Goal: Navigation & Orientation: Go to known website

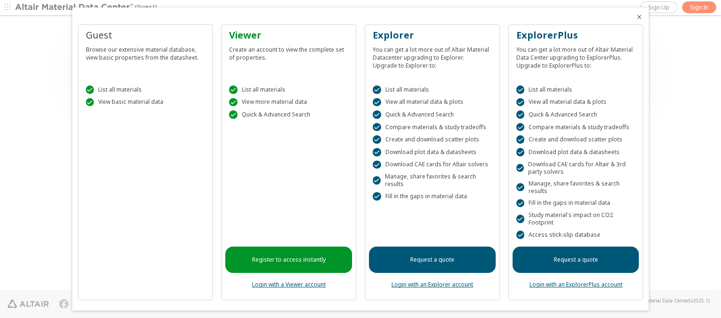
click at [635, 17] on icon "Close" at bounding box center [639, 17] width 8 height 8
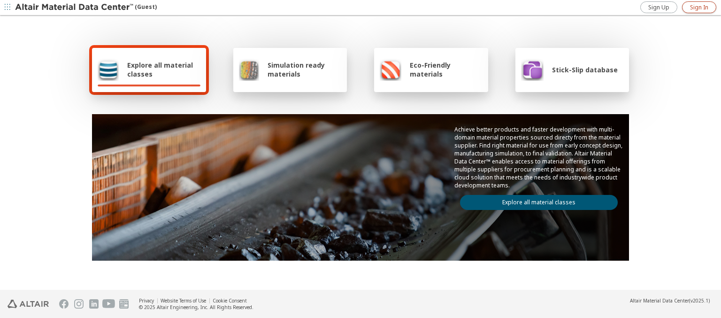
click at [699, 7] on span "Sign In" at bounding box center [699, 8] width 18 height 8
click at [75, 8] on img at bounding box center [75, 7] width 120 height 9
